Goal: Task Accomplishment & Management: Complete application form

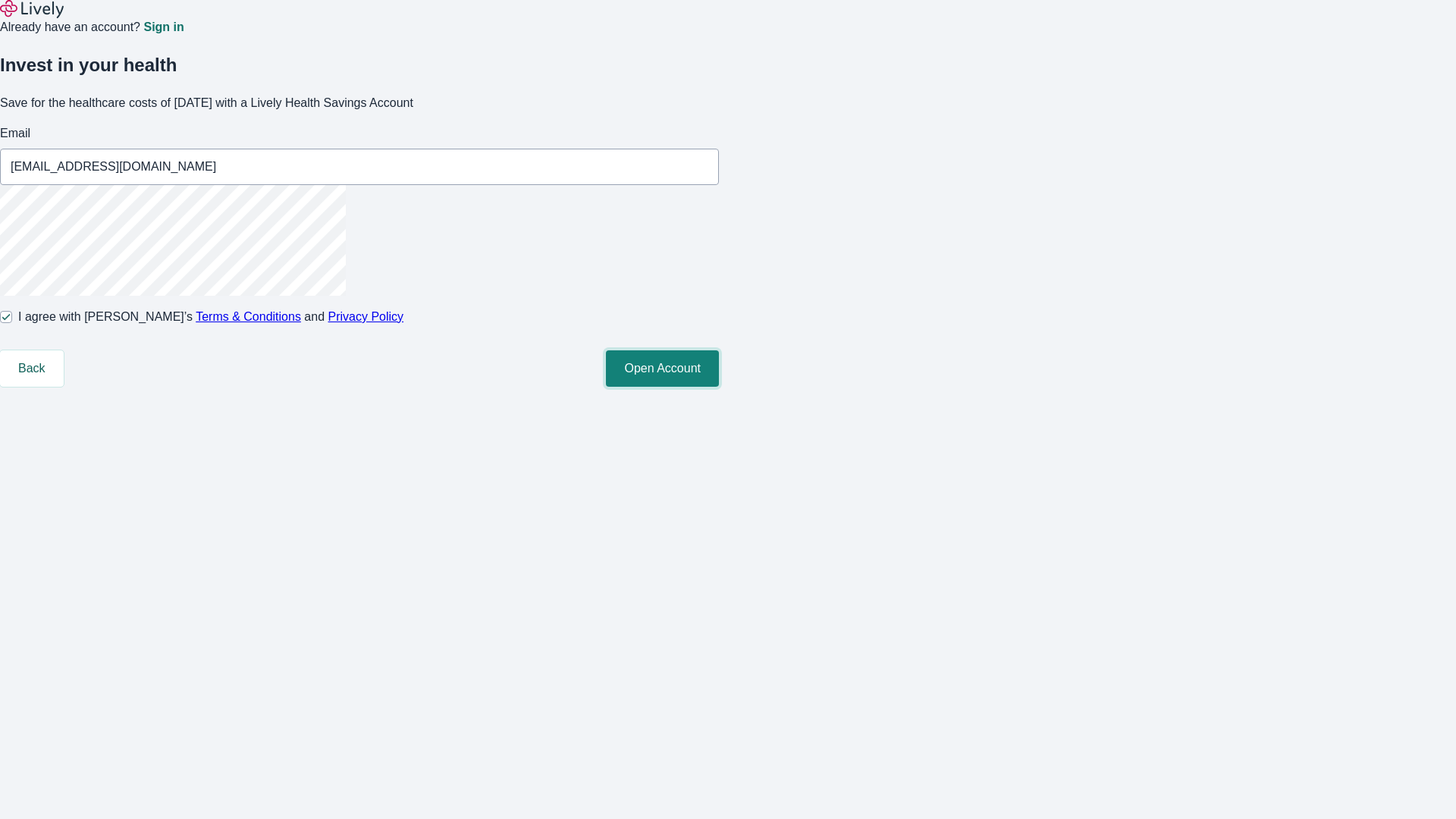
click at [719, 387] on button "Open Account" at bounding box center [663, 368] width 113 height 37
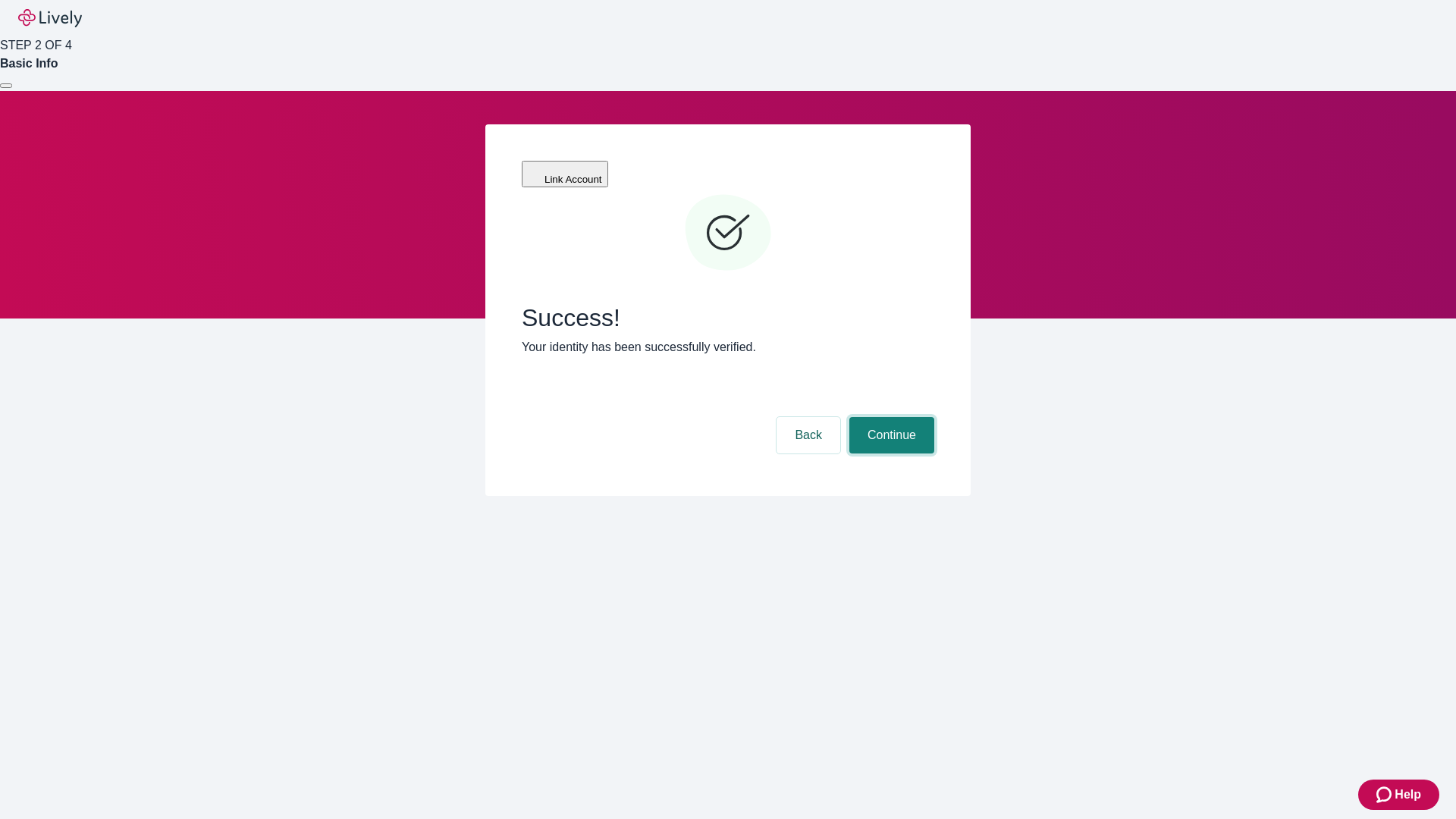
click at [889, 417] on button "Continue" at bounding box center [892, 435] width 85 height 37
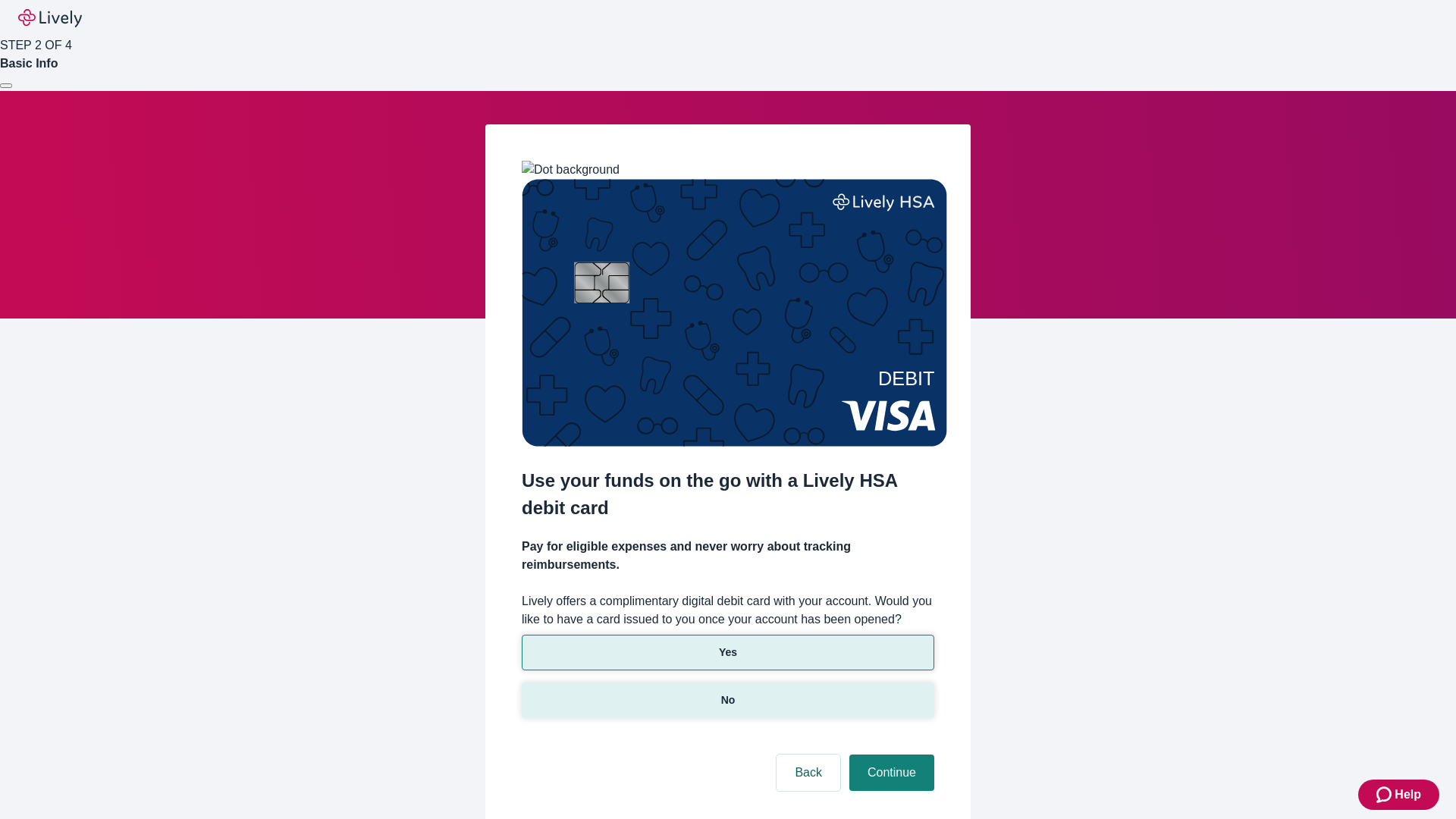
click at [727, 692] on p "No" at bounding box center [728, 699] width 14 height 16
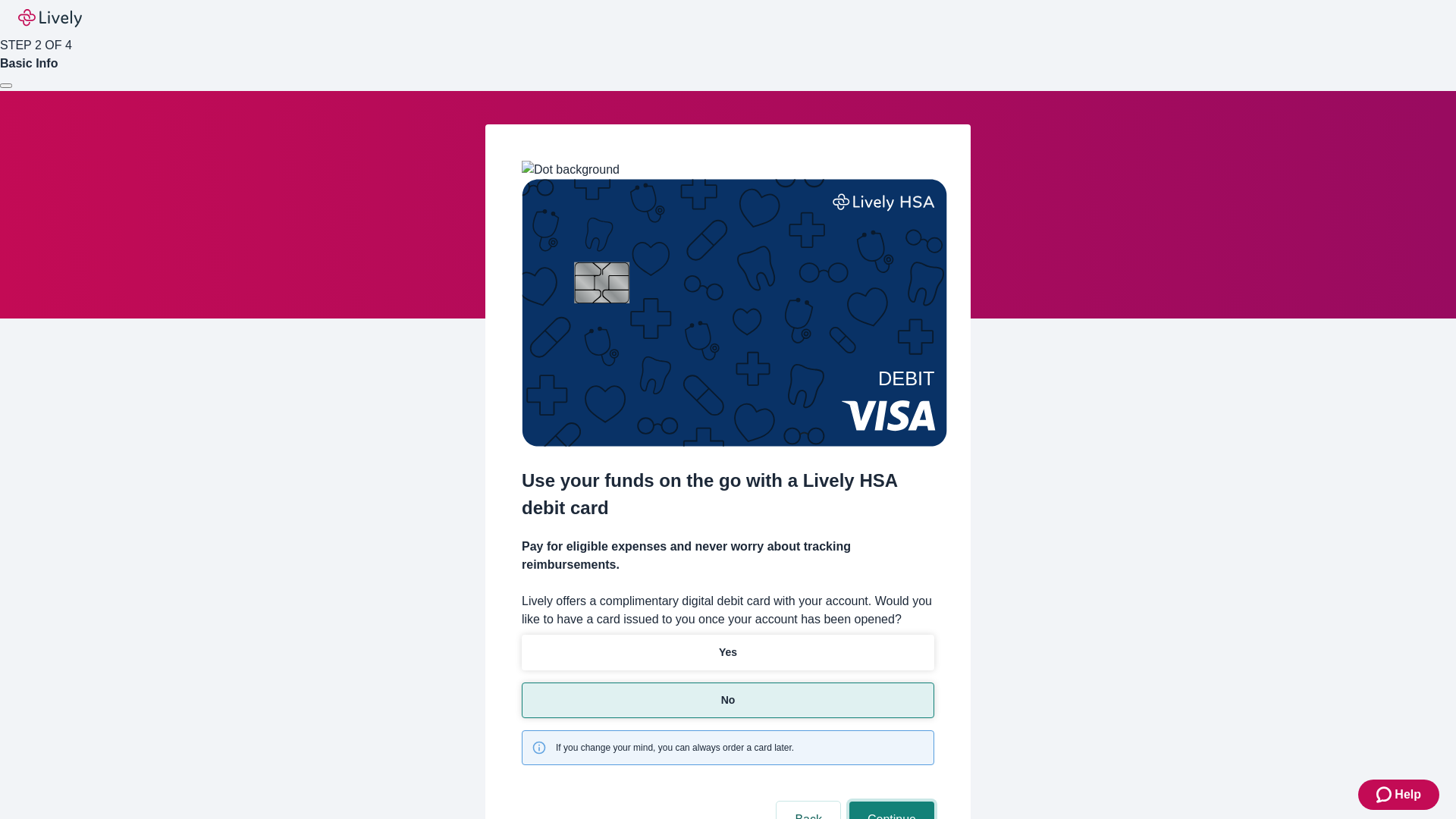
click at [889, 801] on button "Continue" at bounding box center [892, 820] width 85 height 37
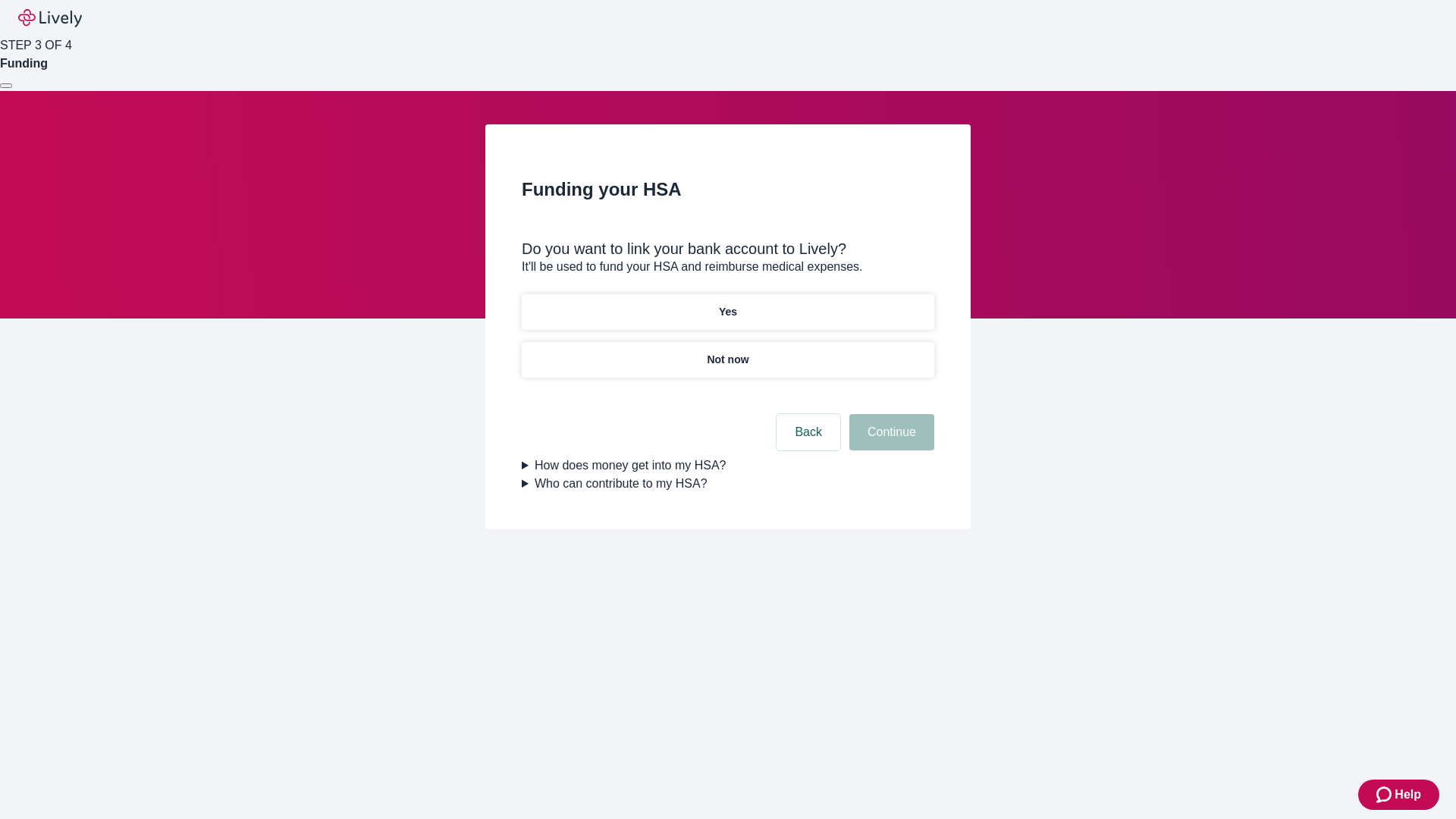
click at [727, 304] on p "Yes" at bounding box center [728, 311] width 18 height 16
click at [889, 414] on button "Continue" at bounding box center [892, 432] width 85 height 37
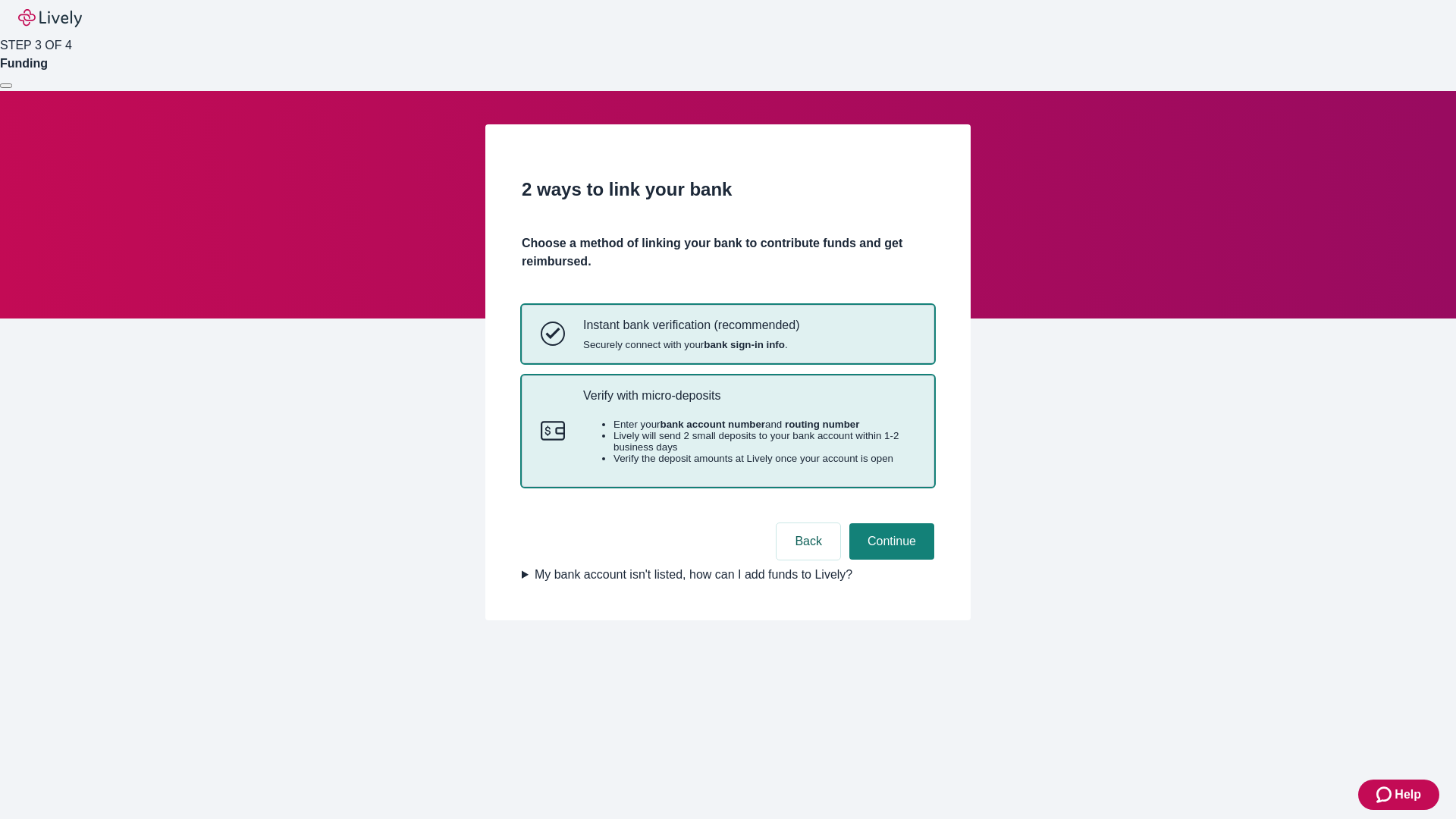
click at [749, 403] on p "Verify with micro-deposits" at bounding box center [749, 395] width 332 height 14
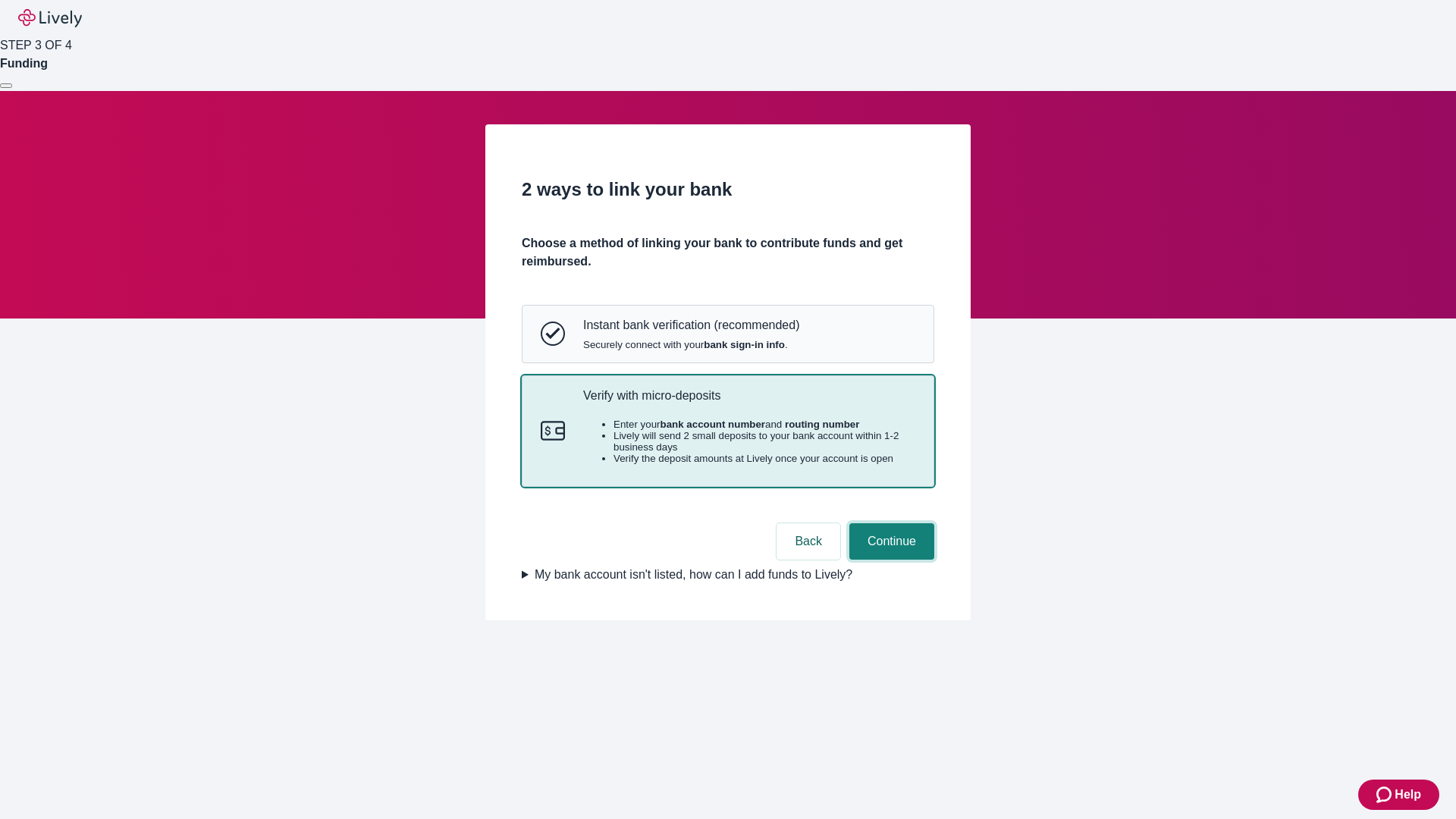
click at [889, 559] on button "Continue" at bounding box center [892, 541] width 85 height 37
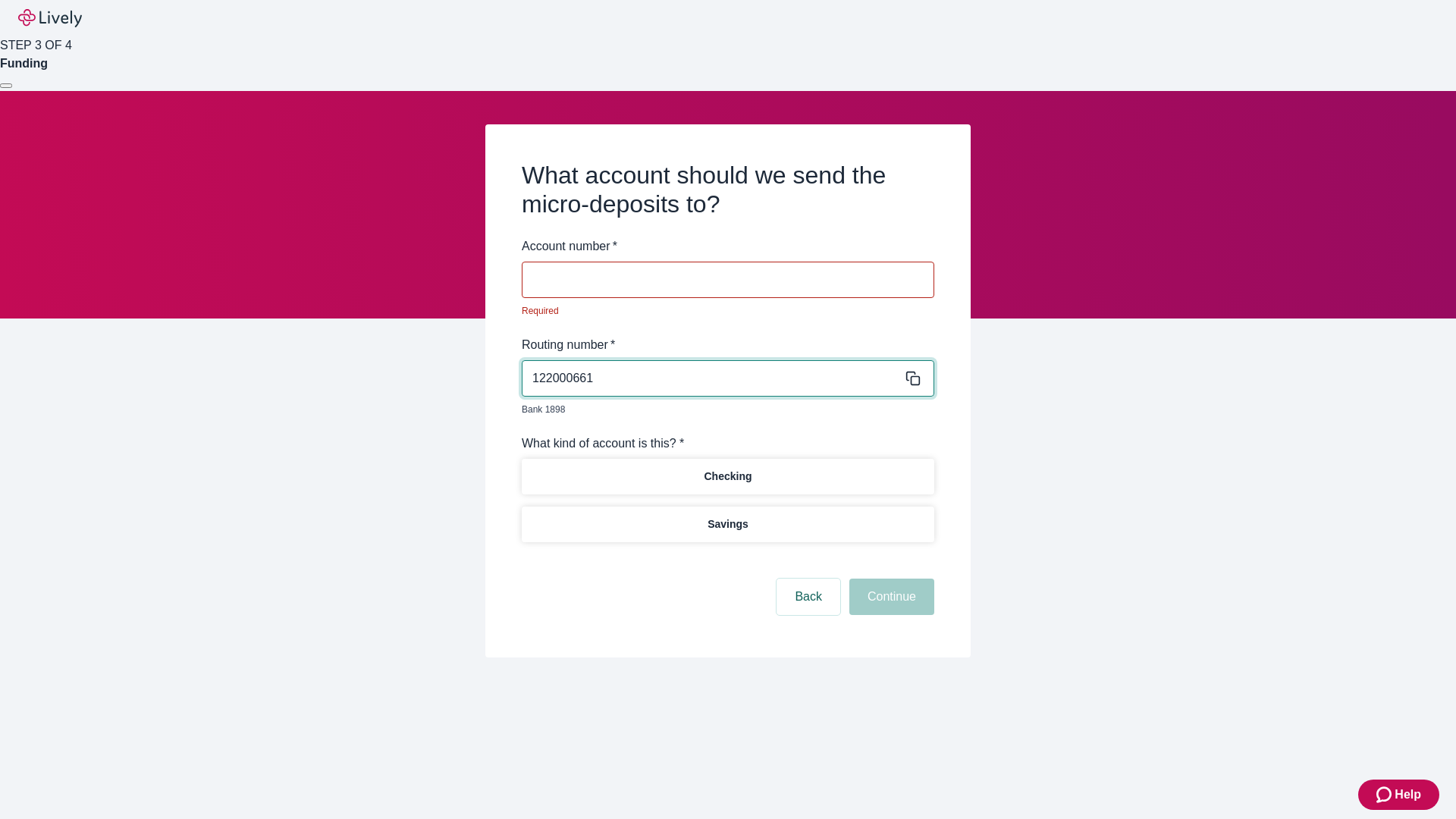
type input "122000661"
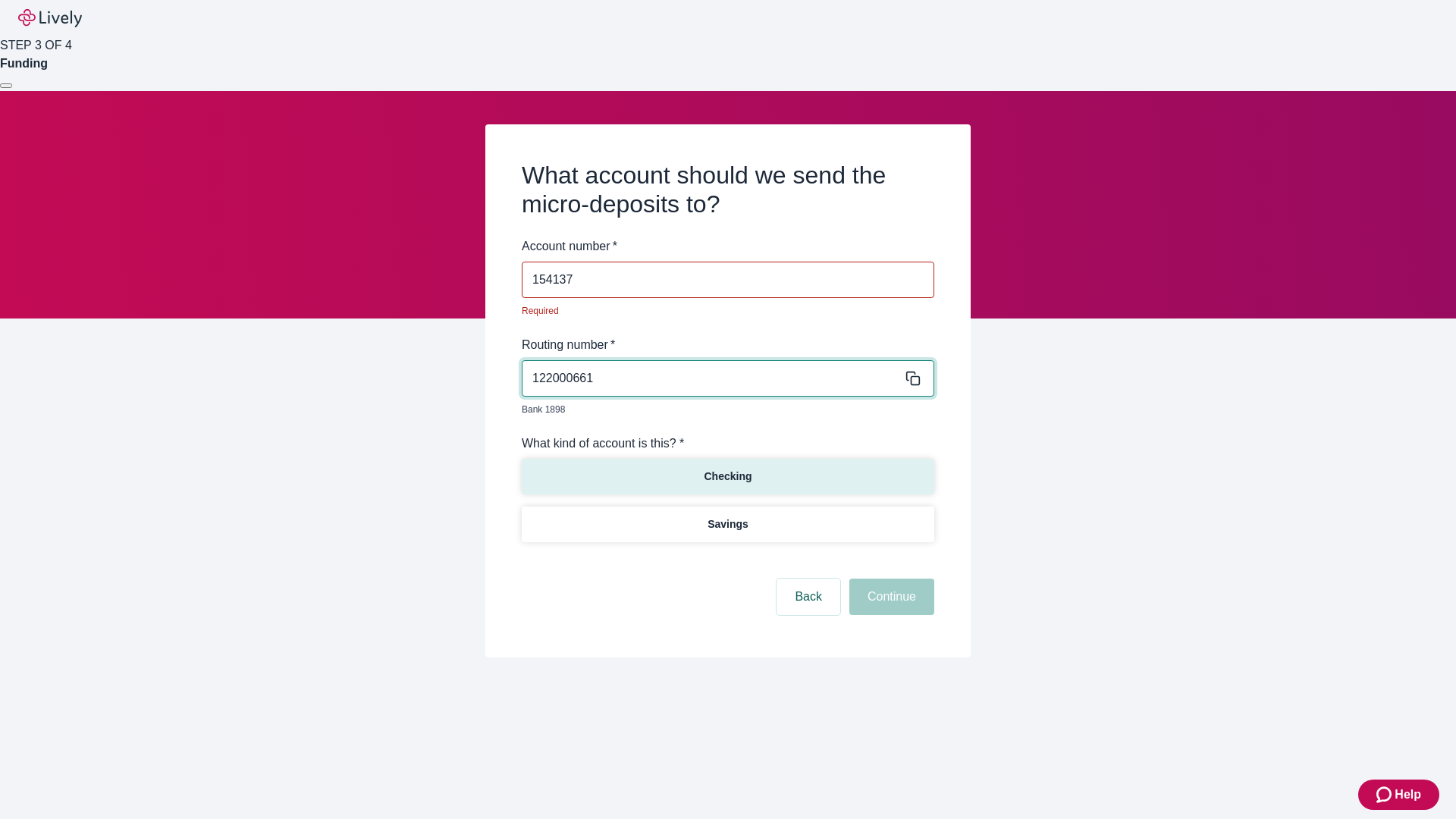
type input "154137"
click at [727, 468] on p "Checking" at bounding box center [727, 476] width 48 height 16
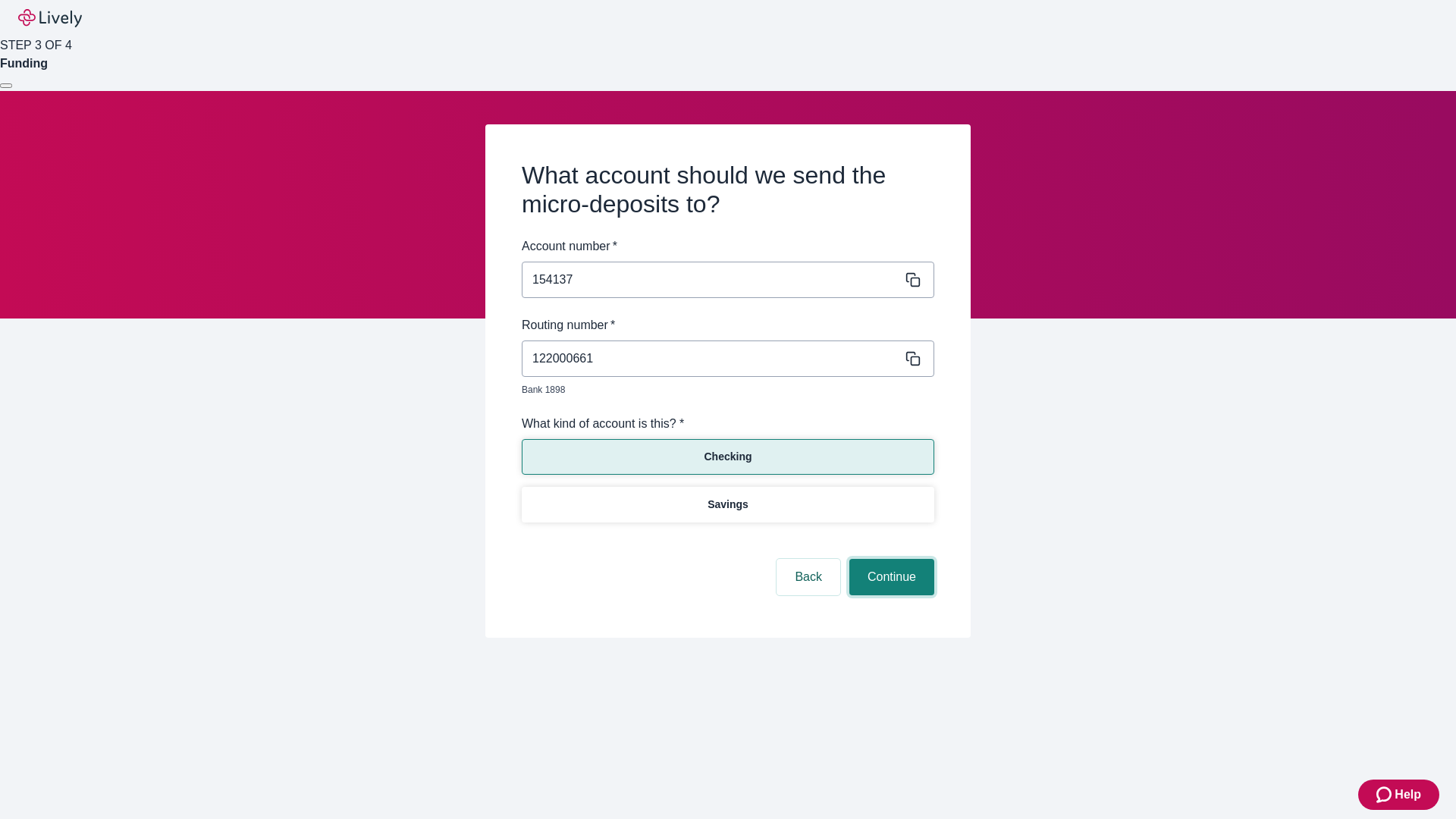
click at [889, 559] on button "Continue" at bounding box center [892, 577] width 85 height 37
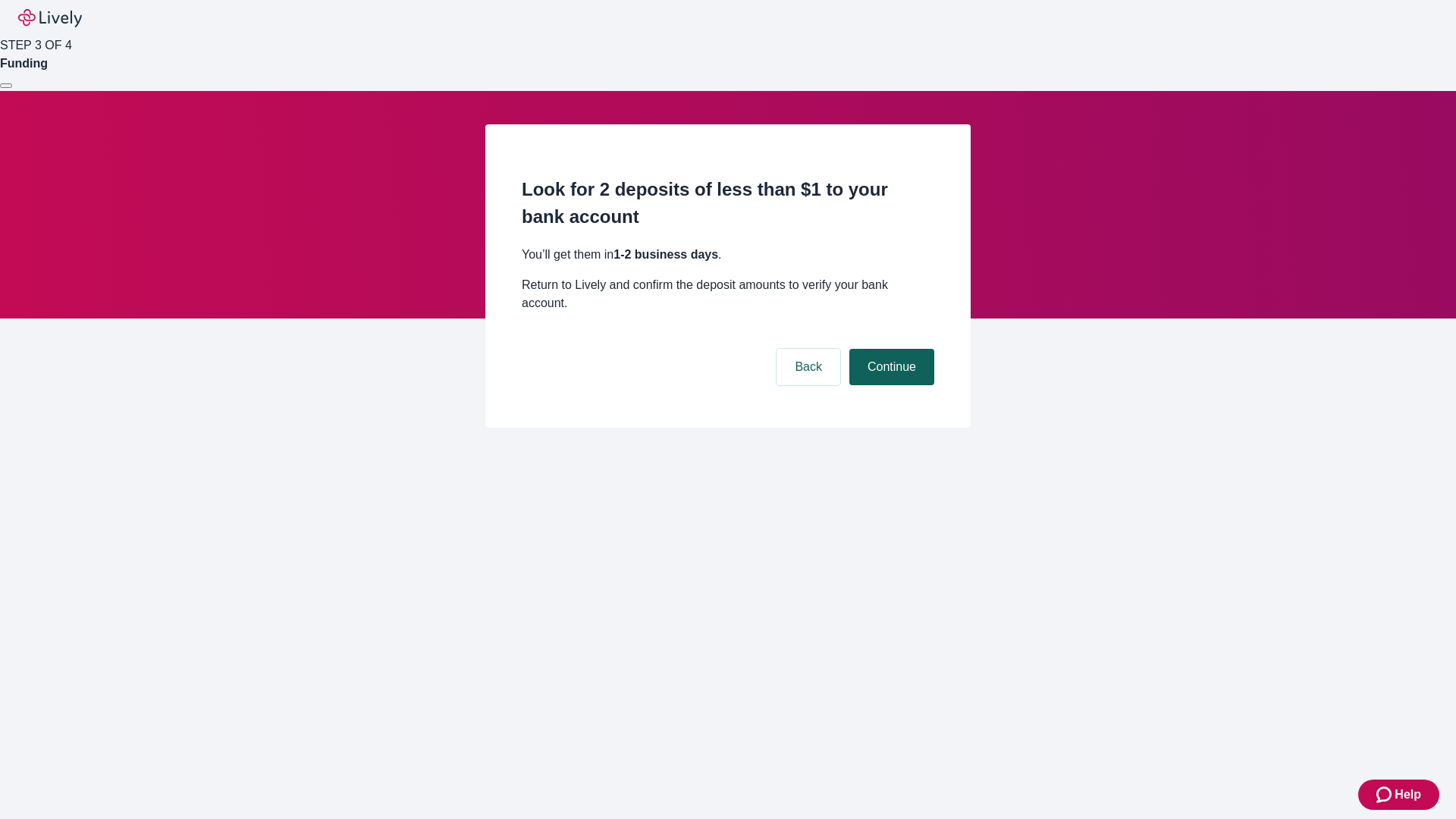
click at [889, 349] on button "Continue" at bounding box center [892, 367] width 85 height 37
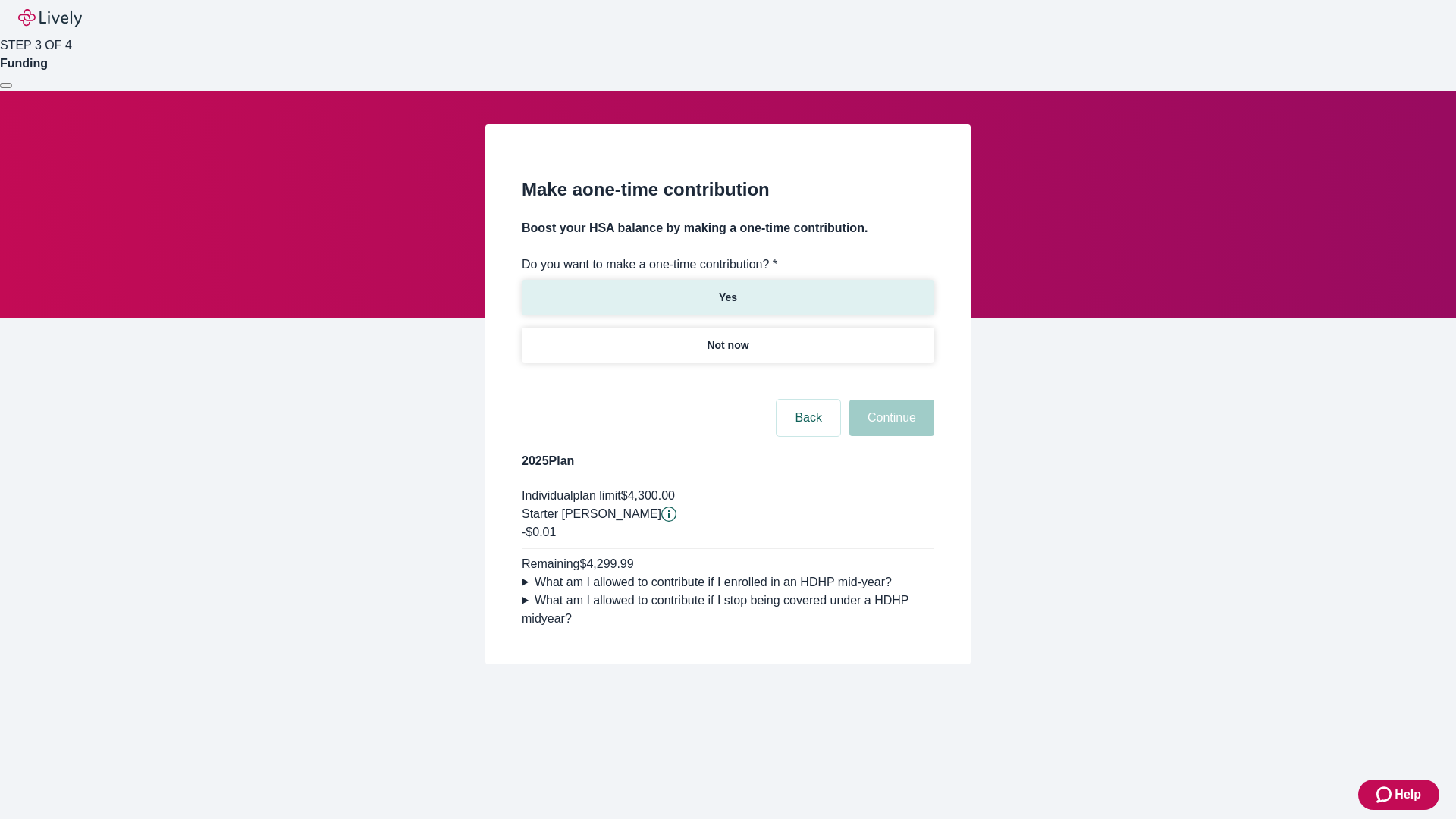
click at [727, 289] on p "Yes" at bounding box center [728, 297] width 18 height 16
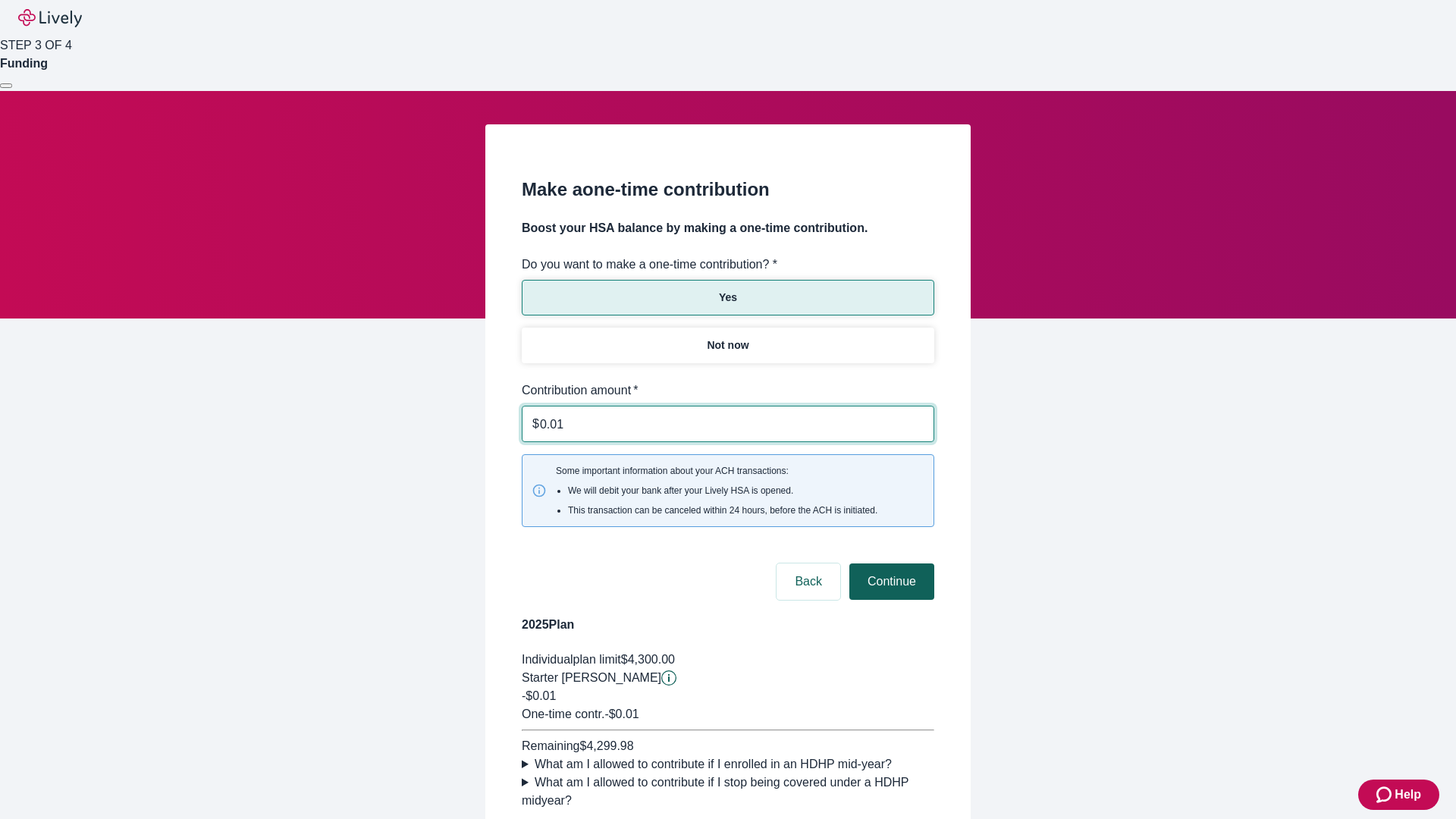
type input "0.01"
click at [889, 563] on button "Continue" at bounding box center [892, 582] width 85 height 37
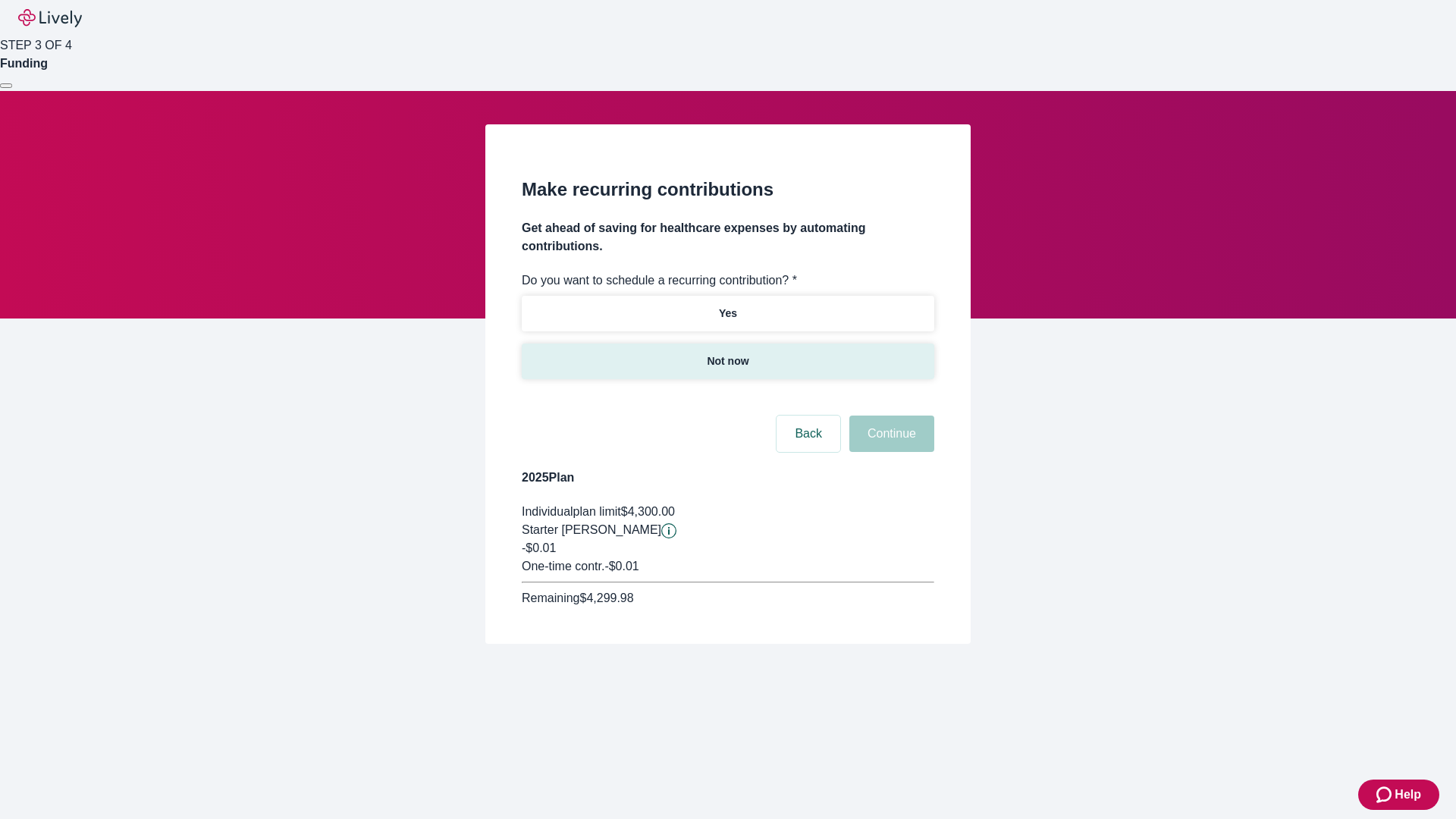
click at [727, 353] on p "Not now" at bounding box center [727, 361] width 42 height 16
click at [889, 416] on button "Continue" at bounding box center [892, 434] width 85 height 37
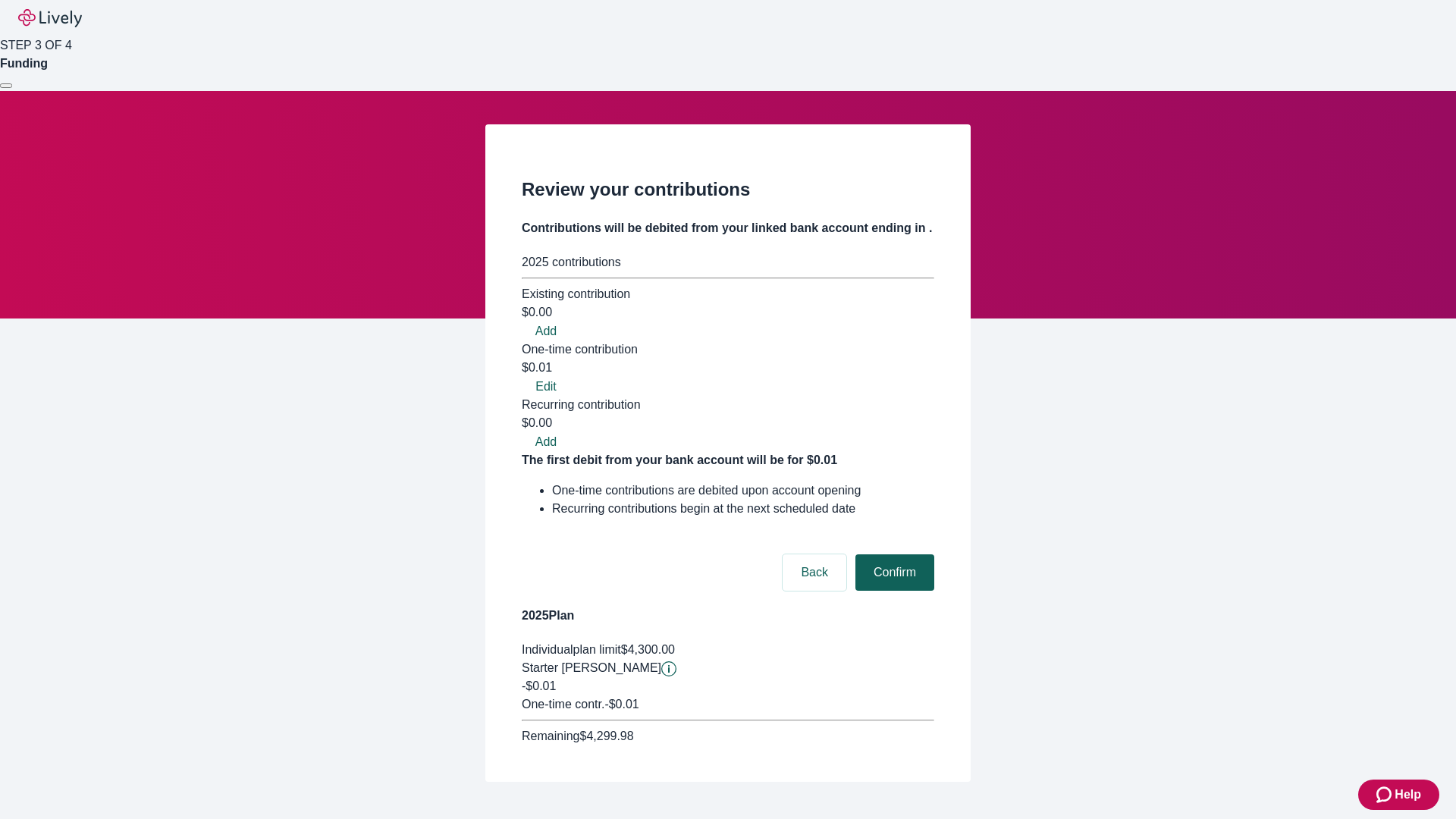
click at [892, 554] on button "Confirm" at bounding box center [895, 572] width 79 height 37
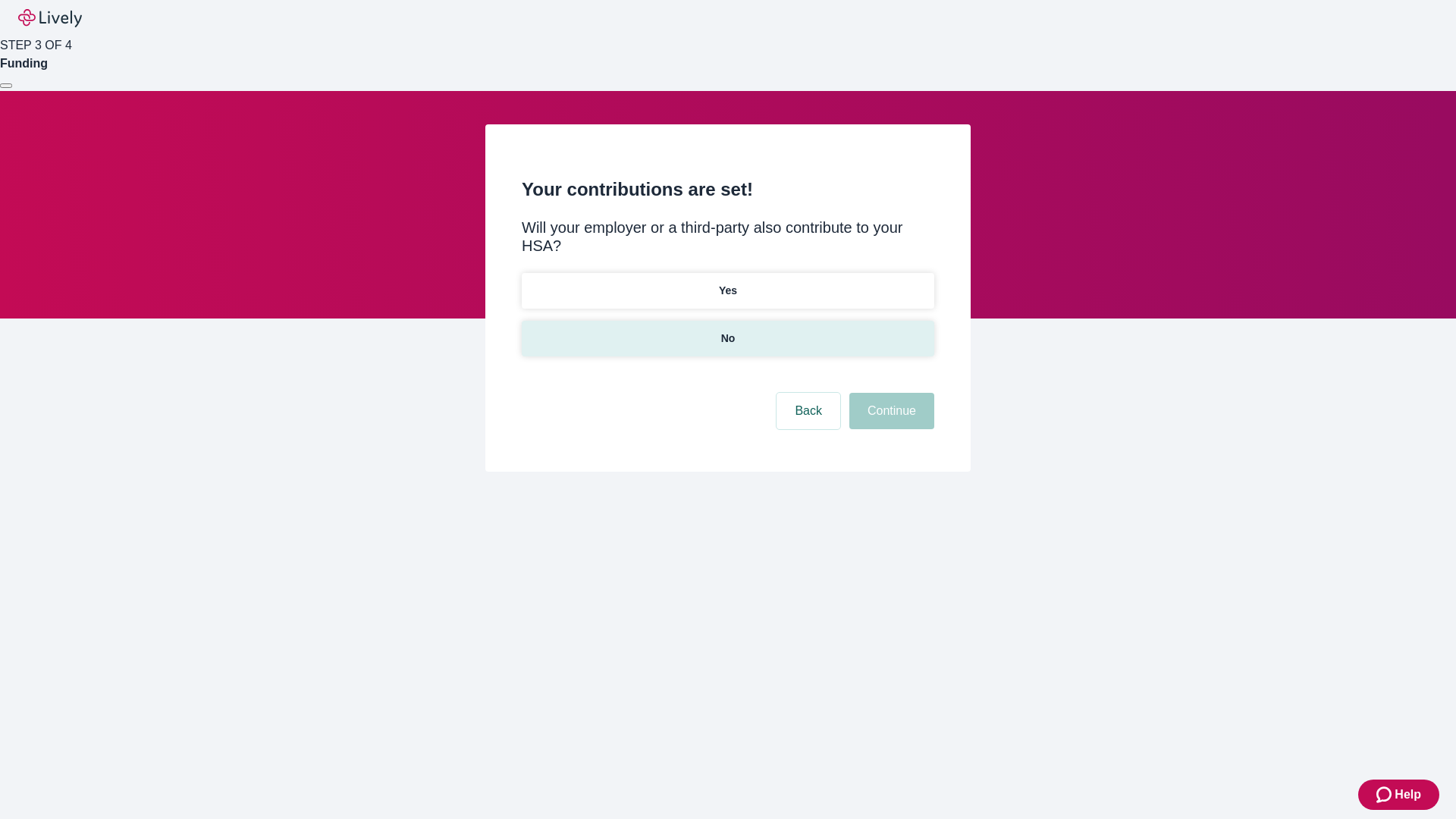
click at [727, 330] on p "No" at bounding box center [728, 338] width 14 height 16
click at [889, 393] on button "Continue" at bounding box center [892, 411] width 85 height 37
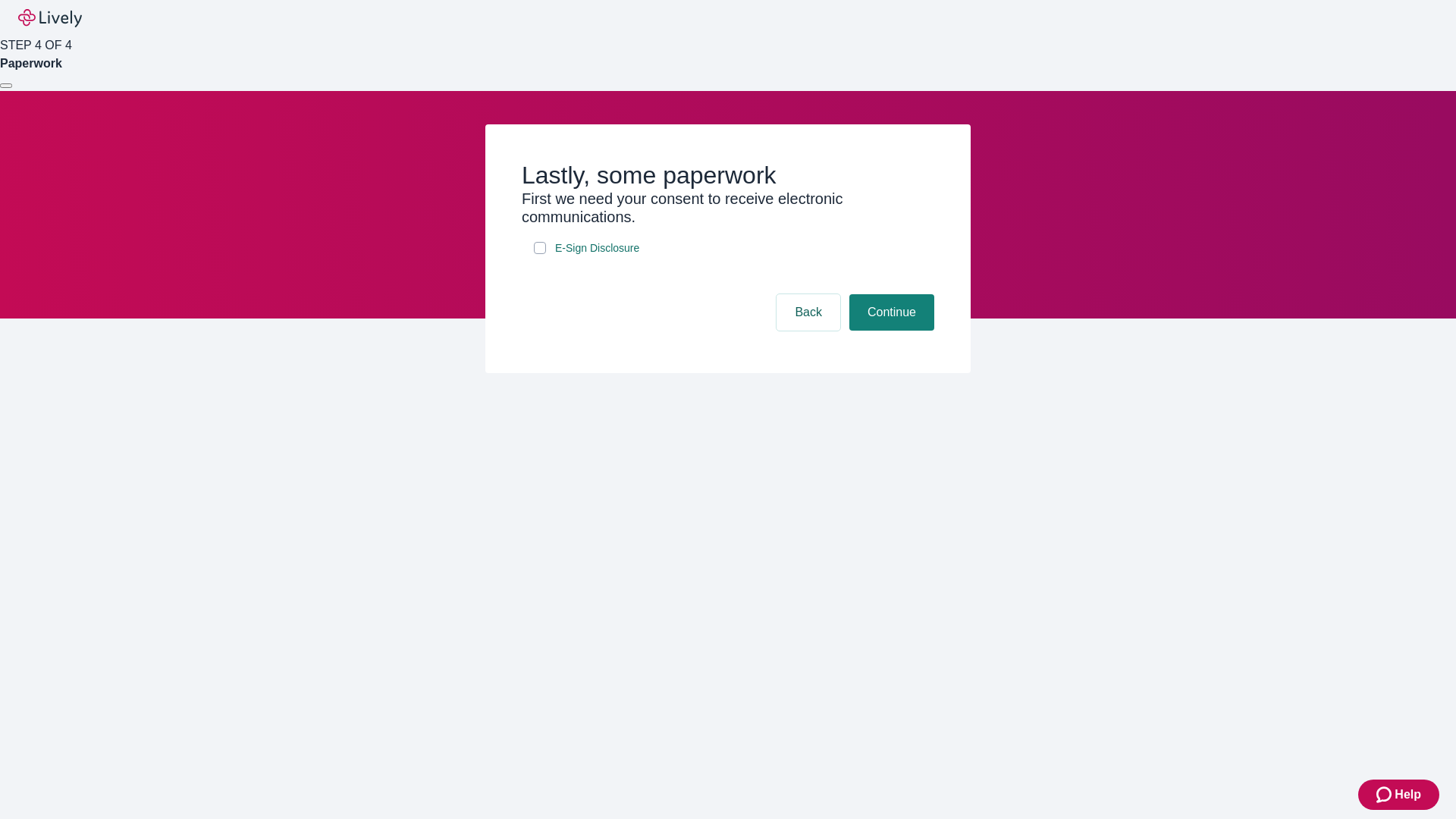
click at [540, 254] on input "E-Sign Disclosure" at bounding box center [540, 248] width 12 height 12
checkbox input "true"
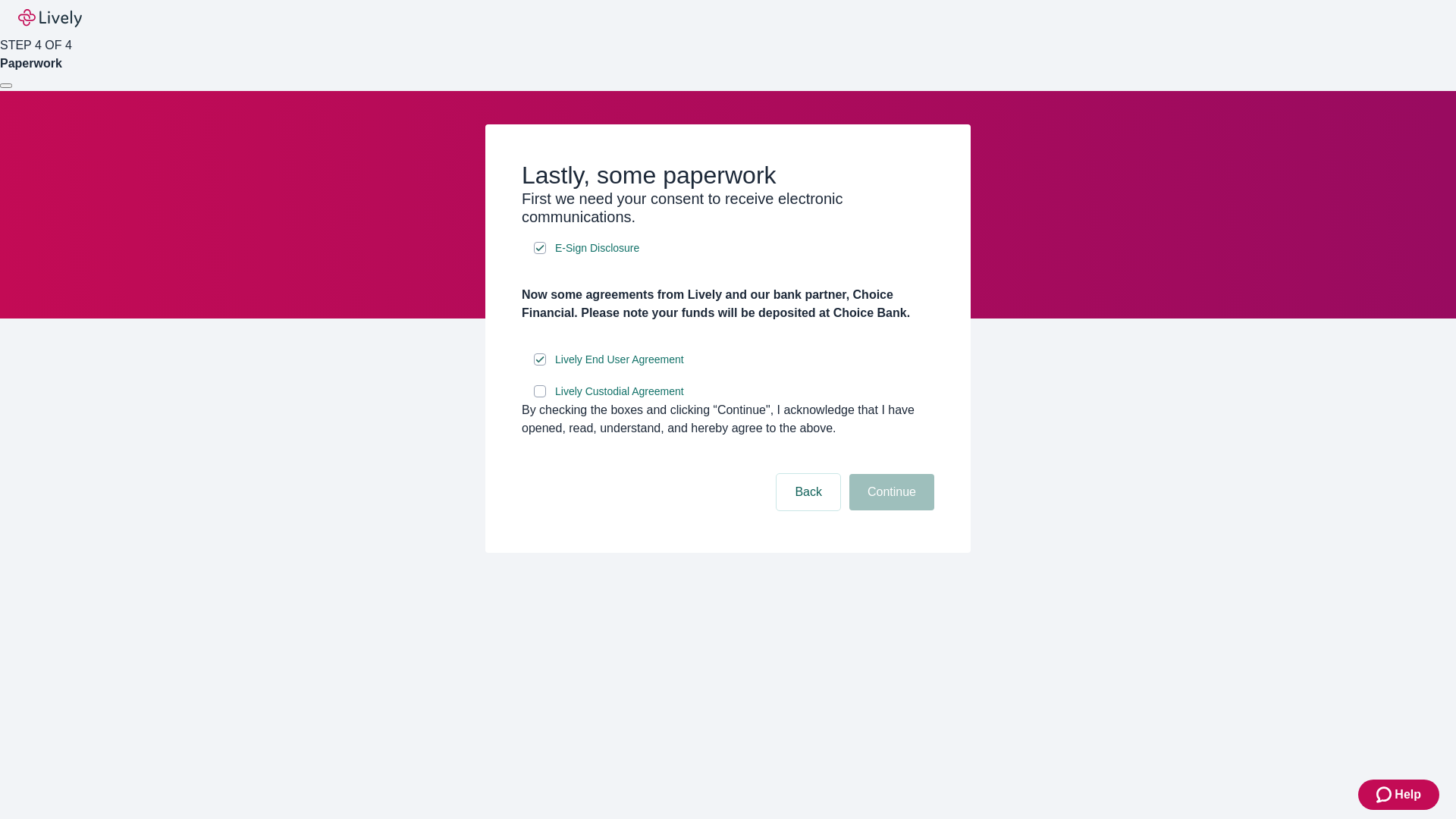
click at [540, 397] on input "Lively Custodial Agreement" at bounding box center [540, 391] width 12 height 12
checkbox input "true"
click at [889, 510] on button "Continue" at bounding box center [892, 492] width 85 height 37
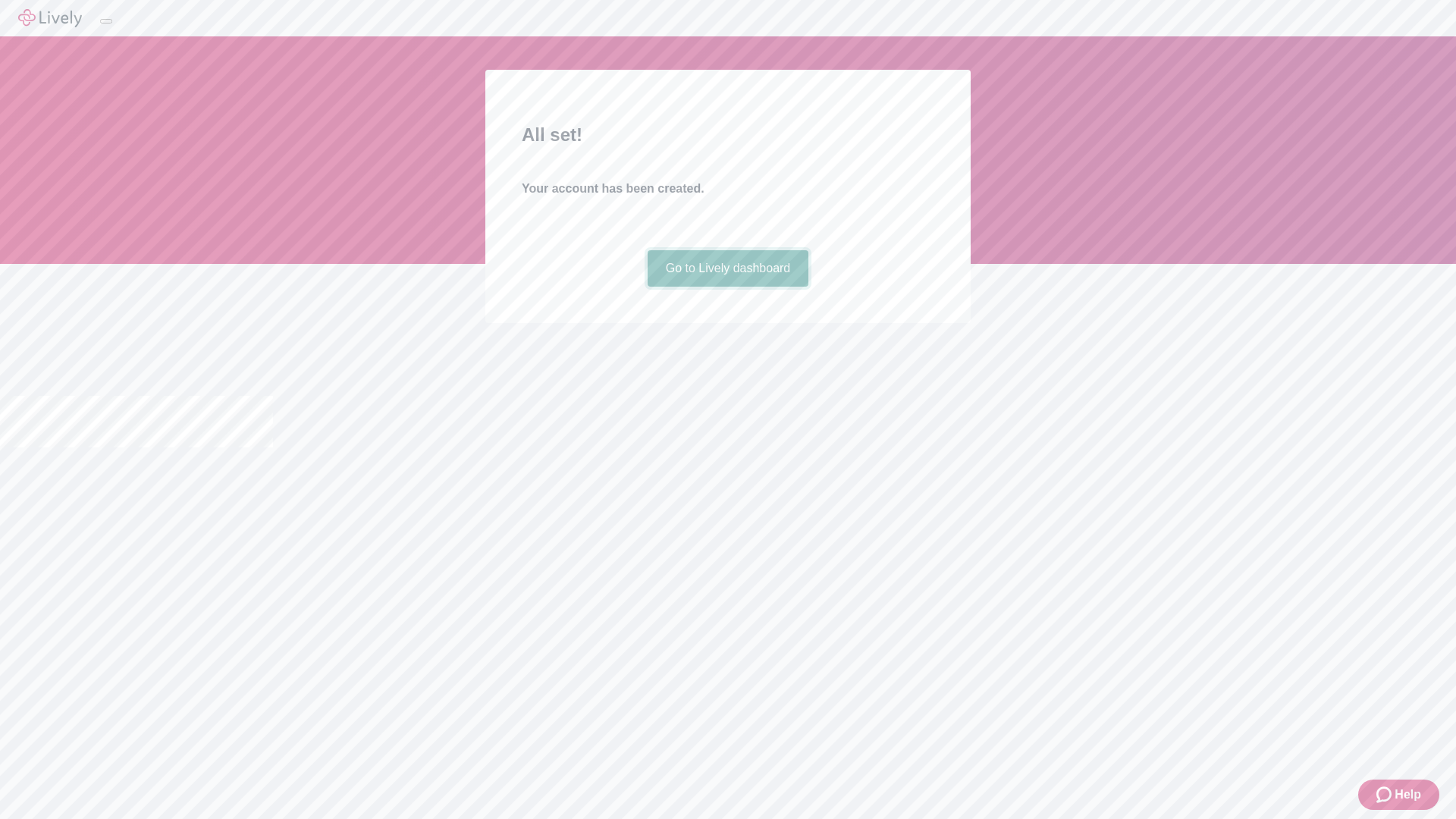
click at [727, 286] on link "Go to Lively dashboard" at bounding box center [729, 269] width 161 height 37
